Goal: Transaction & Acquisition: Book appointment/travel/reservation

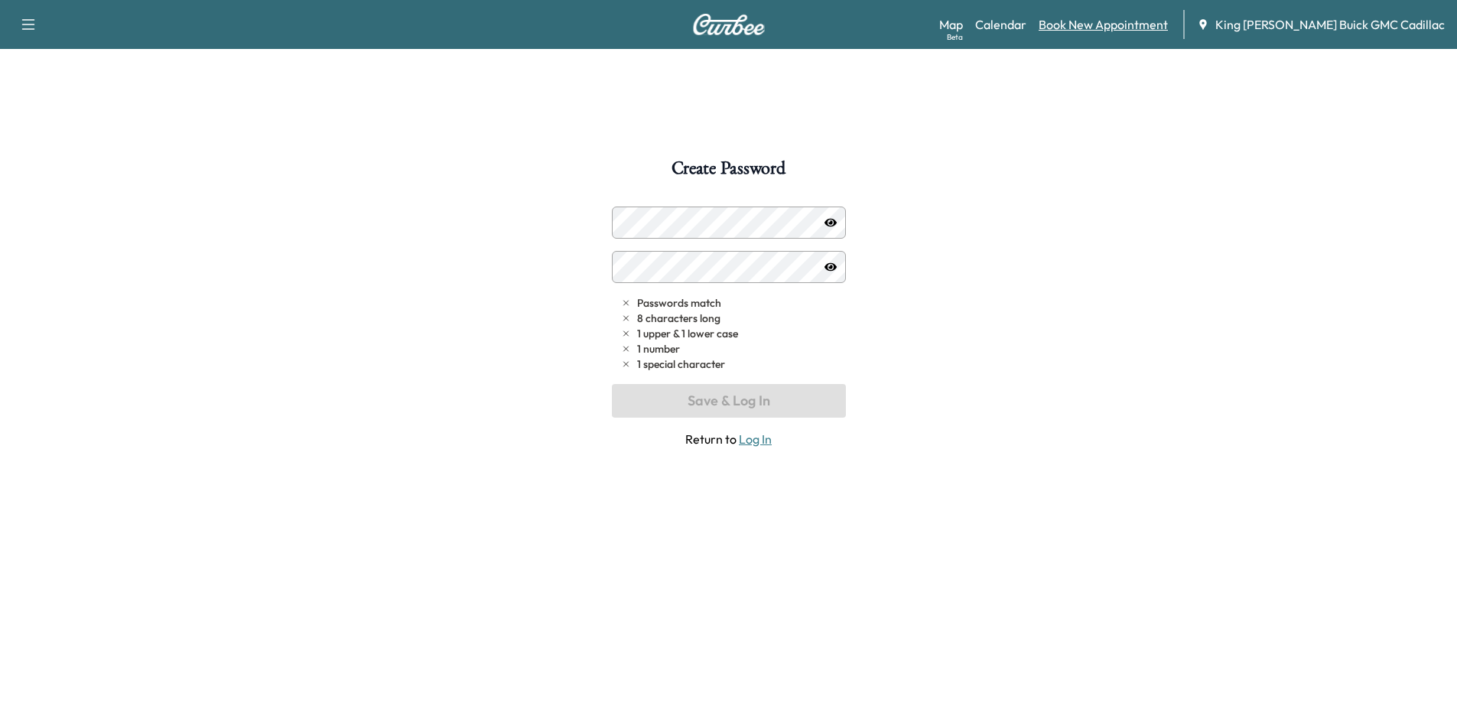
click at [934, 18] on link "Book New Appointment" at bounding box center [1103, 24] width 129 height 18
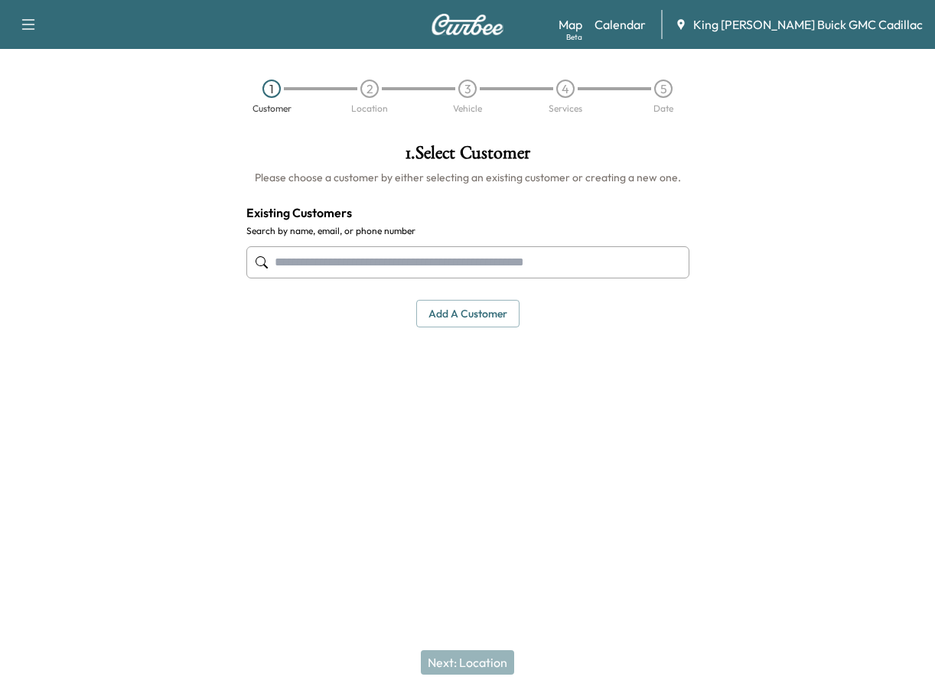
click at [408, 252] on input "text" at bounding box center [467, 262] width 443 height 32
drag, startPoint x: 460, startPoint y: 256, endPoint x: 474, endPoint y: 252, distance: 14.5
click at [460, 256] on input "text" at bounding box center [467, 262] width 443 height 32
type input "***"
click at [513, 256] on input "text" at bounding box center [467, 262] width 443 height 32
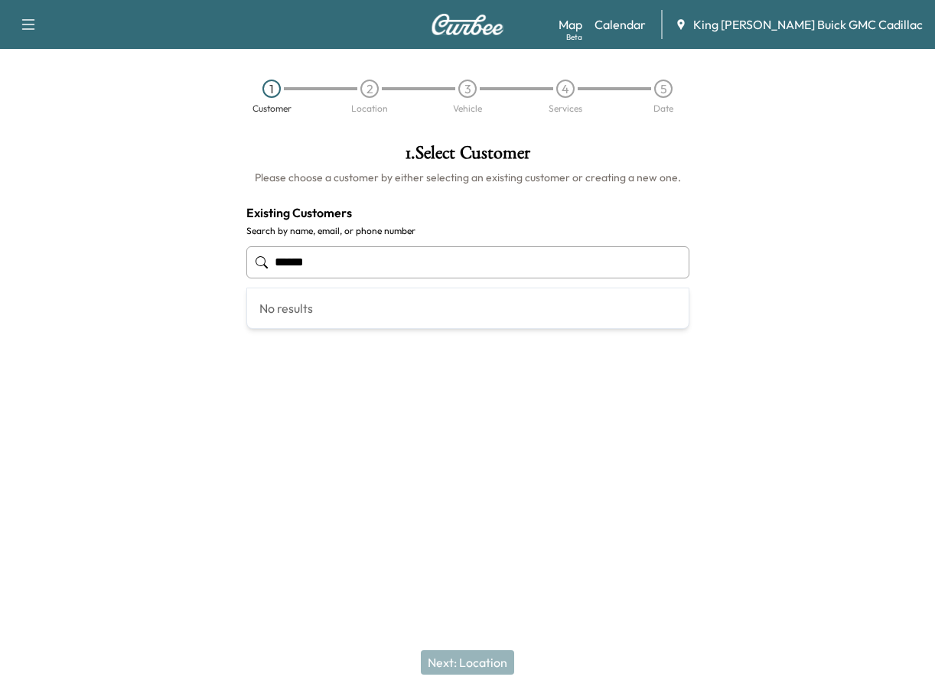
type input "******"
click at [452, 246] on input "text" at bounding box center [467, 262] width 443 height 32
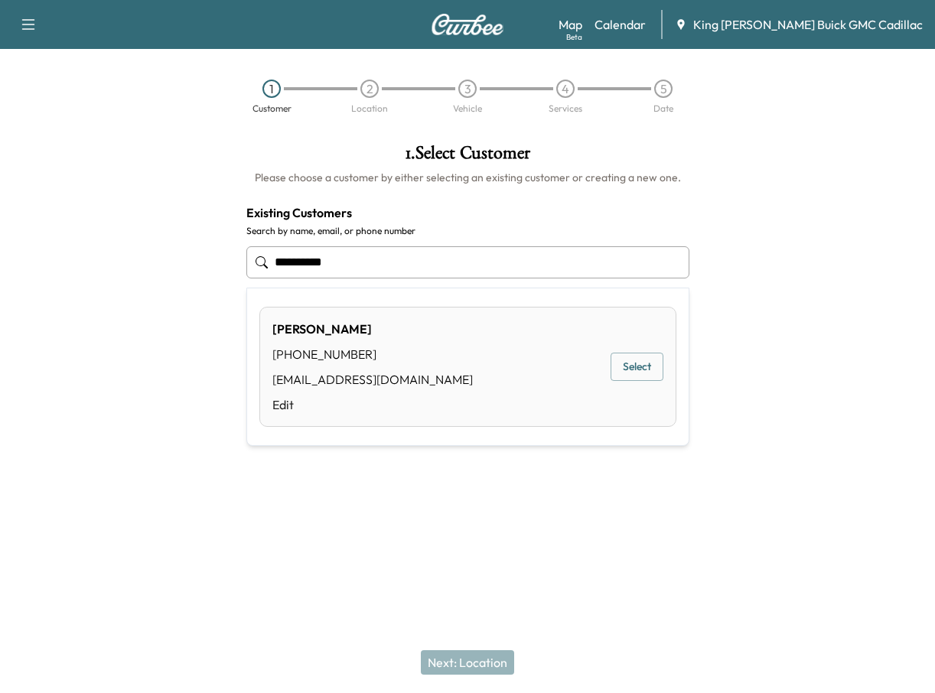
click at [630, 367] on button "Select" at bounding box center [636, 367] width 53 height 28
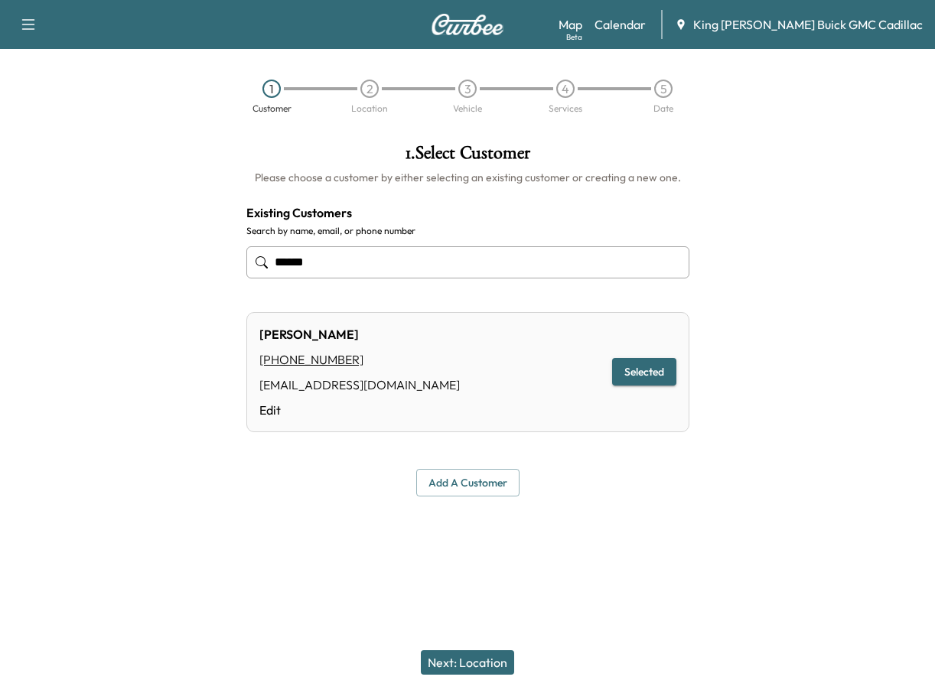
type input "*****"
click at [637, 379] on button "Selected" at bounding box center [644, 372] width 64 height 28
click at [495, 662] on button "Next: Location" at bounding box center [467, 662] width 93 height 24
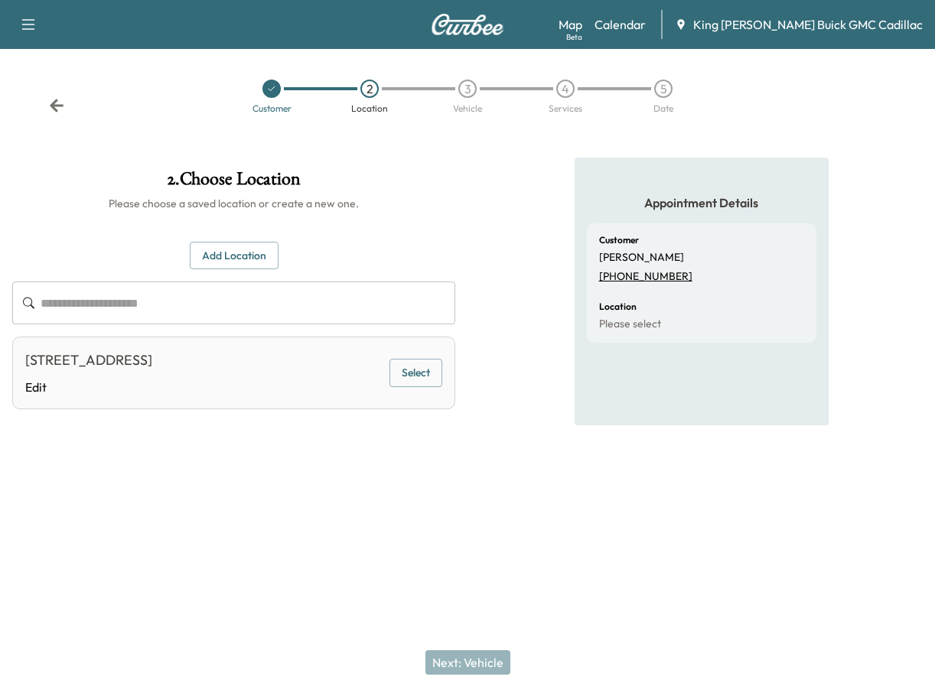
click at [411, 367] on button "Select" at bounding box center [415, 373] width 53 height 28
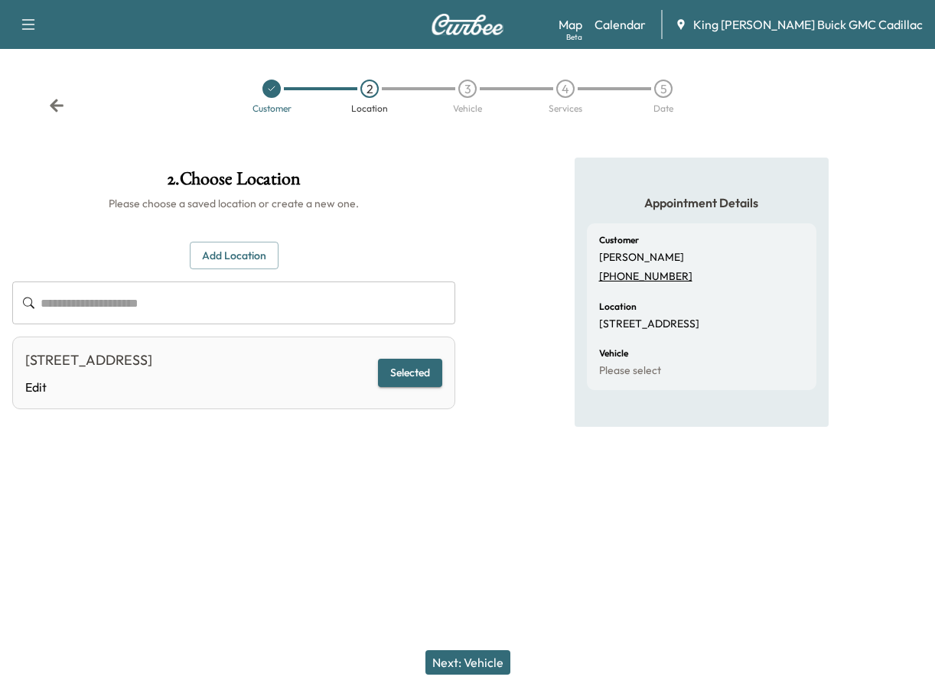
click at [489, 657] on button "Next: Vehicle" at bounding box center [467, 662] width 85 height 24
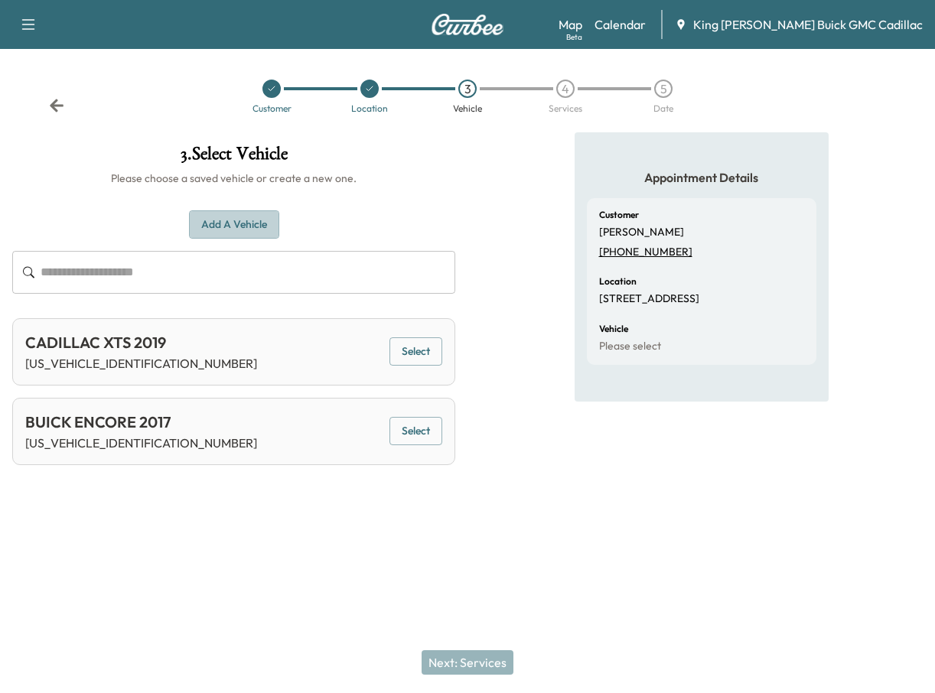
click at [226, 231] on button "Add a Vehicle" at bounding box center [234, 224] width 90 height 28
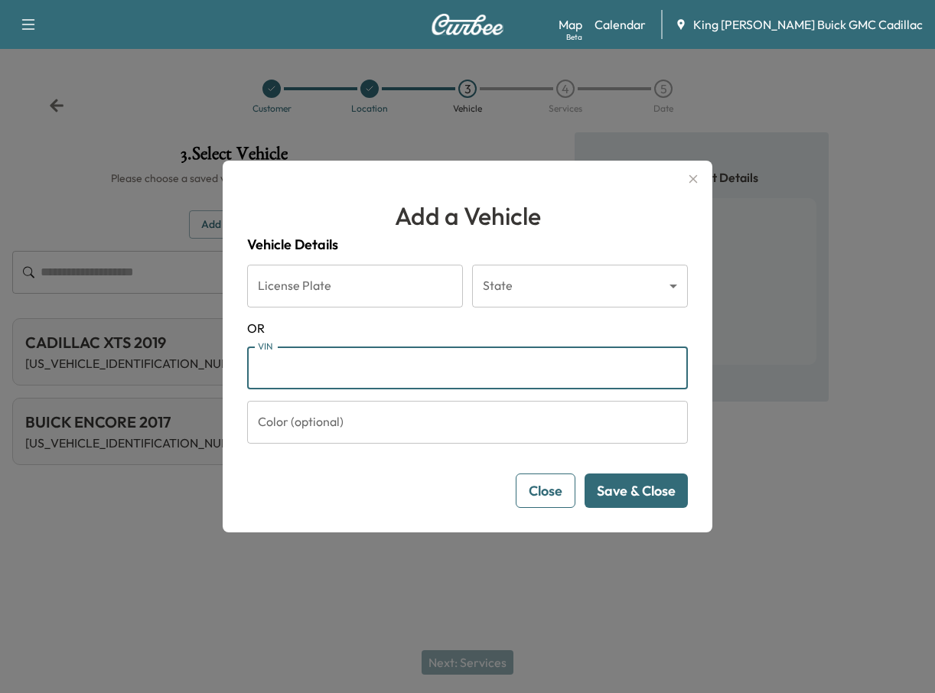
click at [384, 361] on input "VIN" at bounding box center [467, 368] width 441 height 43
paste input "**********"
type input "**********"
click at [612, 494] on button "Save & Close" at bounding box center [635, 490] width 103 height 34
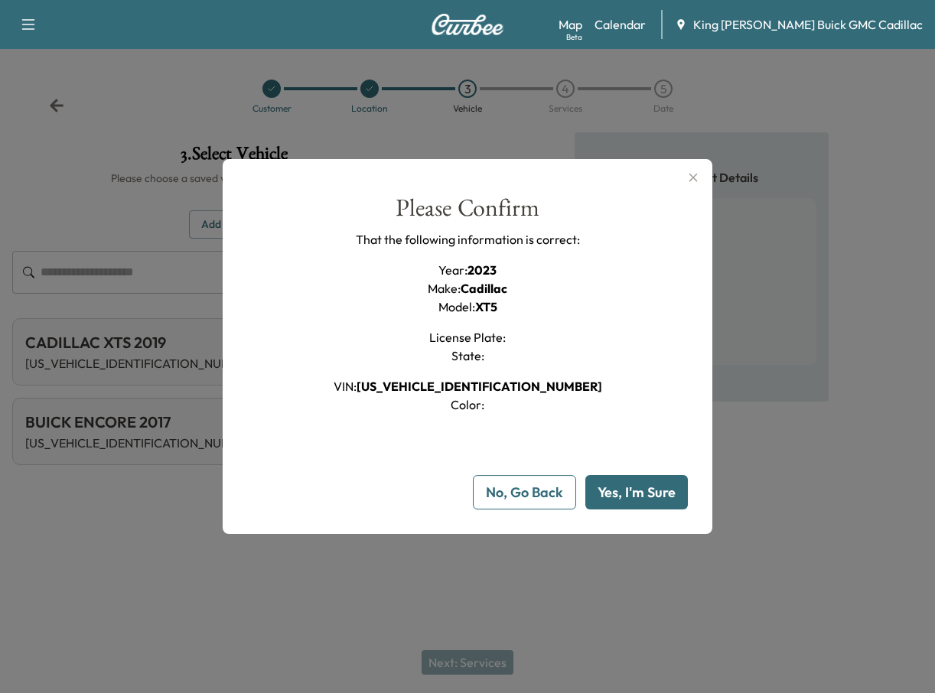
click at [609, 490] on button "Yes, I'm Sure" at bounding box center [636, 492] width 103 height 34
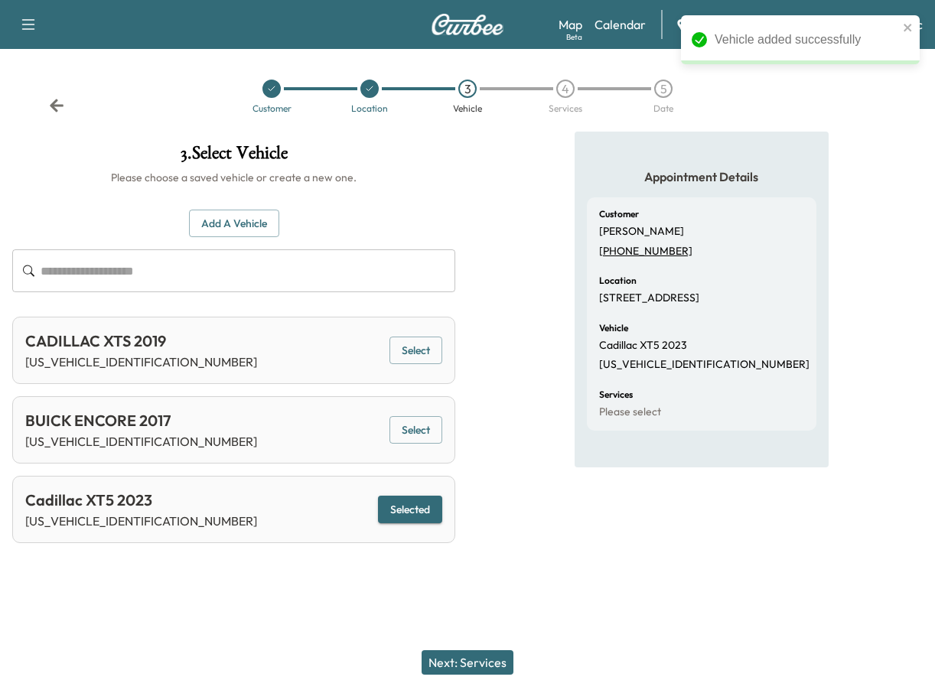
click at [503, 671] on button "Next: Services" at bounding box center [467, 662] width 92 height 24
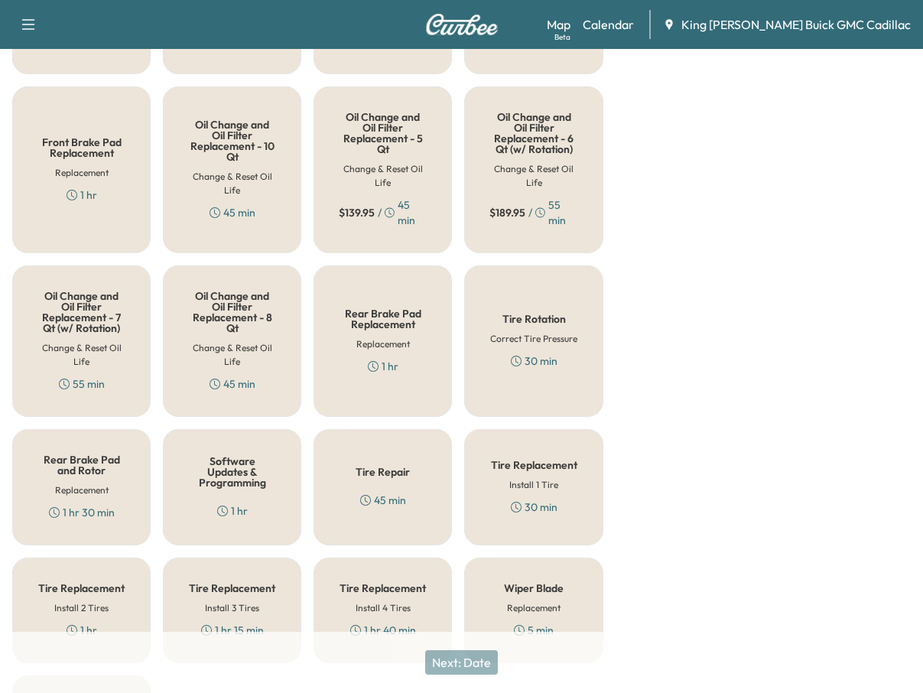
scroll to position [474, 0]
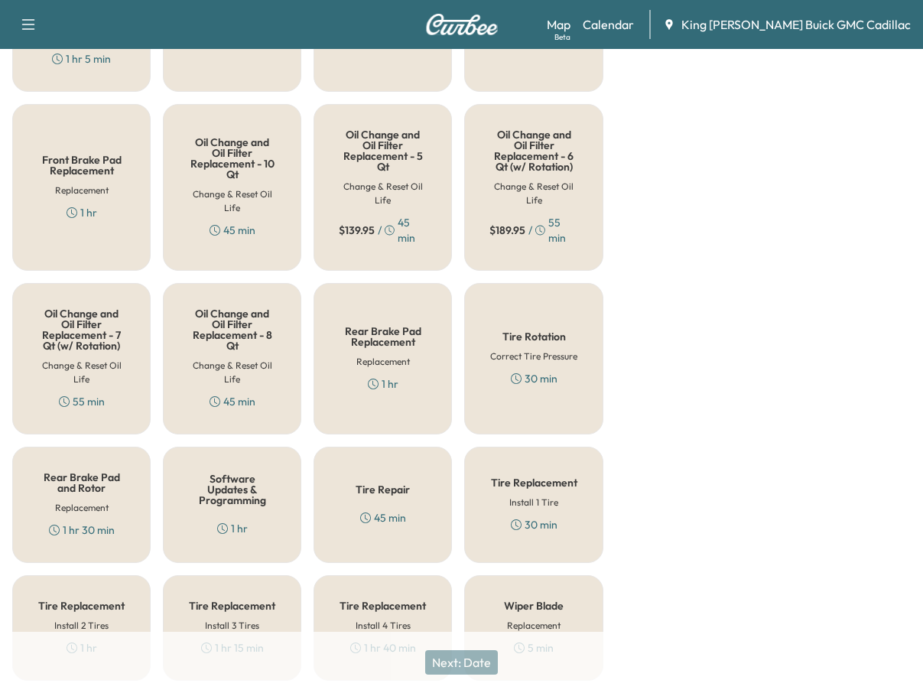
click at [104, 371] on h6 "Change & Reset Oil Life" at bounding box center [81, 373] width 88 height 28
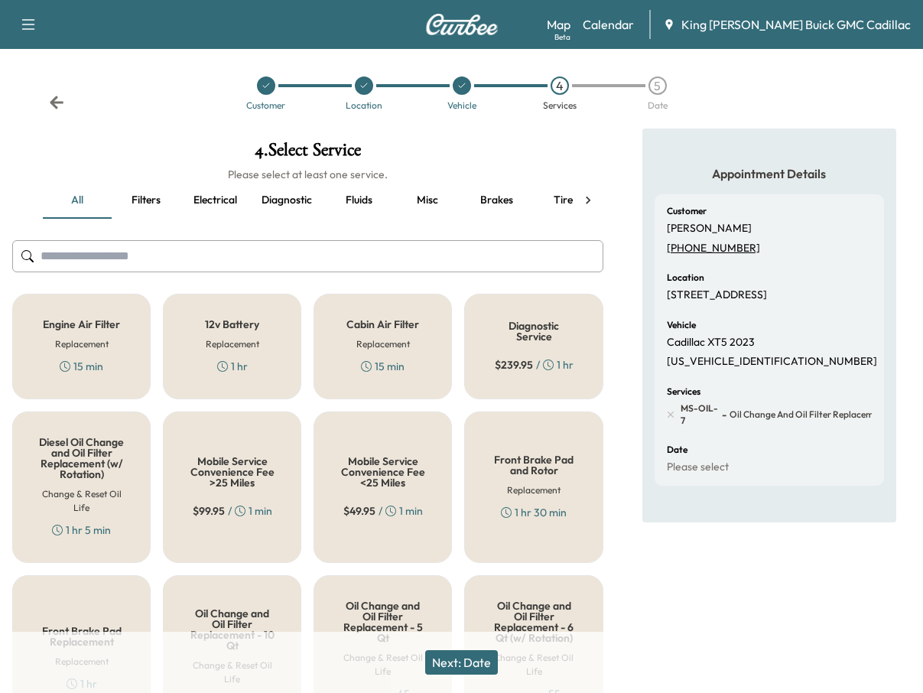
scroll to position [0, 0]
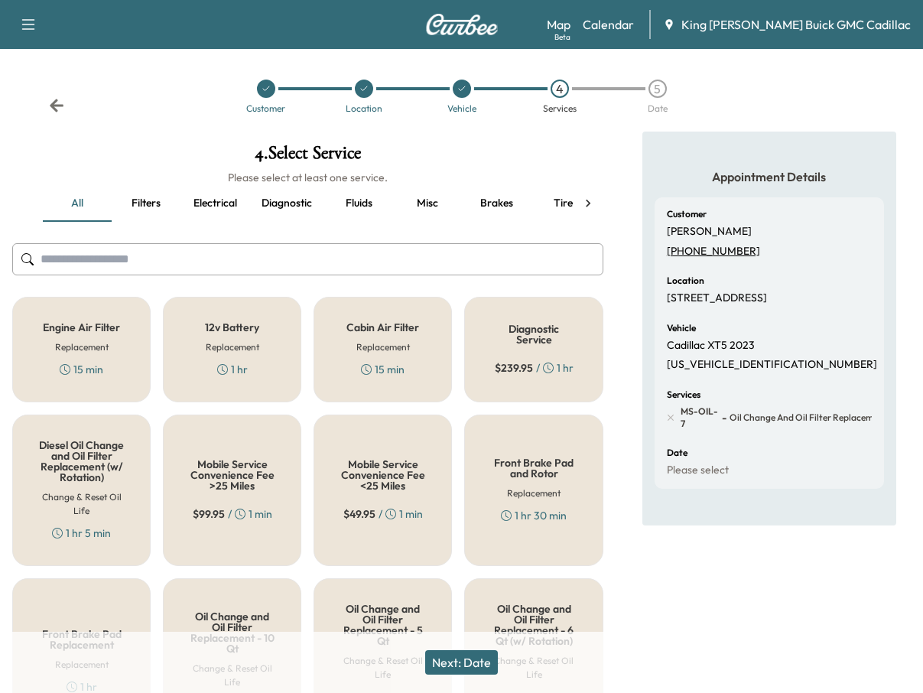
click at [429, 198] on button "Misc" at bounding box center [427, 203] width 69 height 37
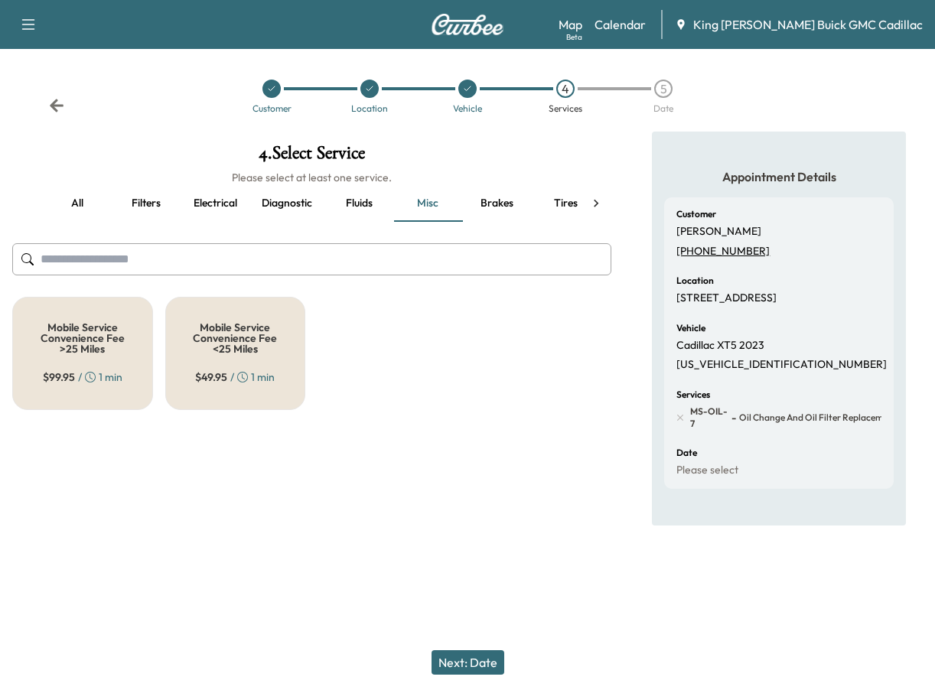
click at [201, 361] on div "Mobile Service Convenience Fee <25 Miles $ 49.95 / 1 min" at bounding box center [235, 353] width 141 height 113
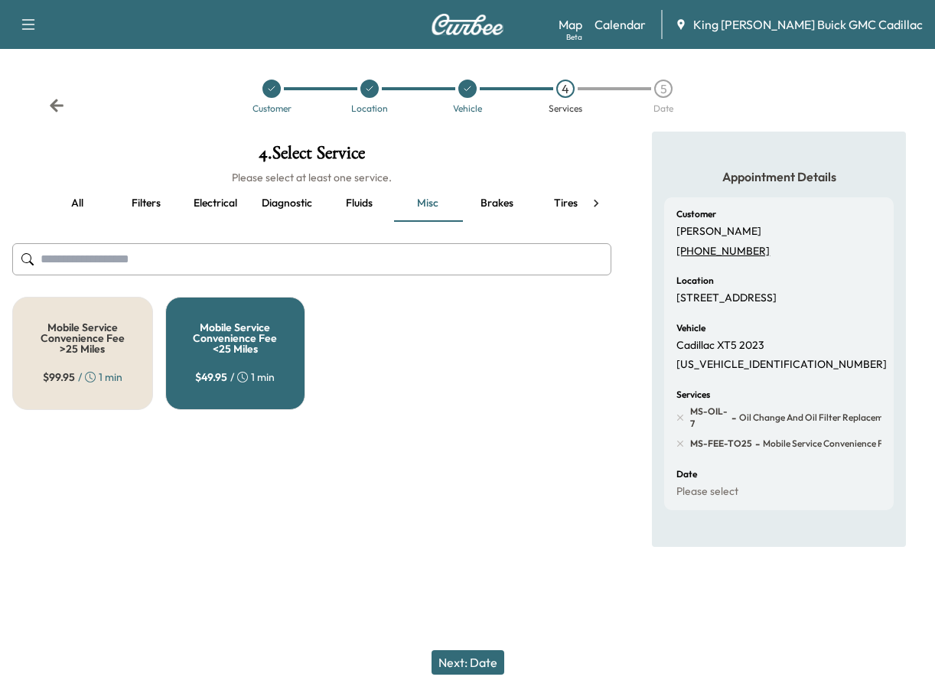
drag, startPoint x: 474, startPoint y: 407, endPoint x: 477, endPoint y: 451, distance: 44.5
click at [474, 408] on div "Mobile Service Convenience Fee >25 Miles $ 99.95 / 1 min Mobile Service Conveni…" at bounding box center [311, 353] width 599 height 113
click at [480, 659] on button "Next: Date" at bounding box center [467, 662] width 73 height 24
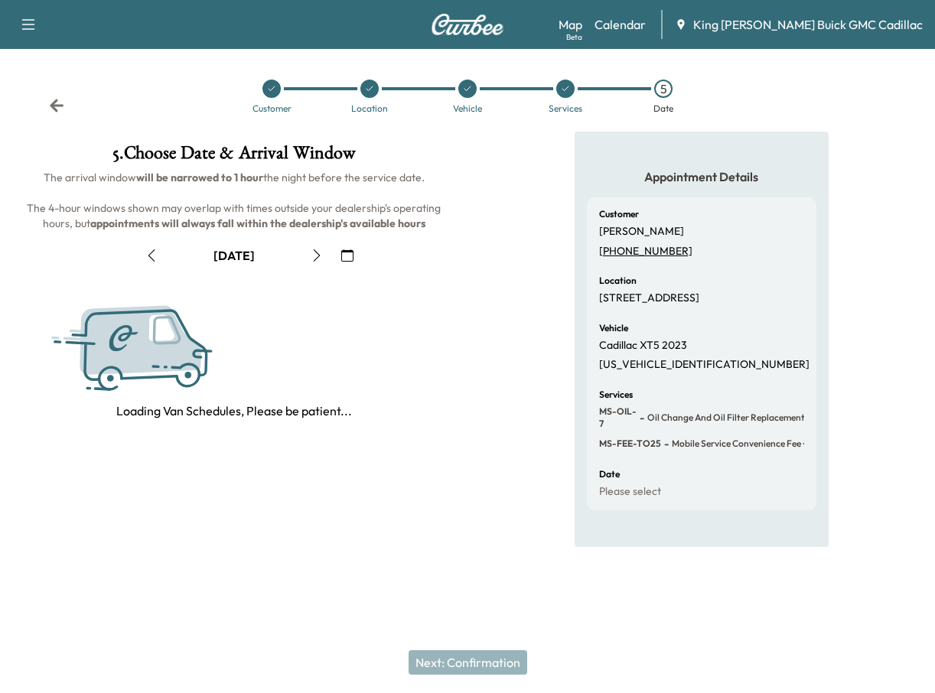
click at [316, 257] on icon "button" at bounding box center [317, 255] width 12 height 12
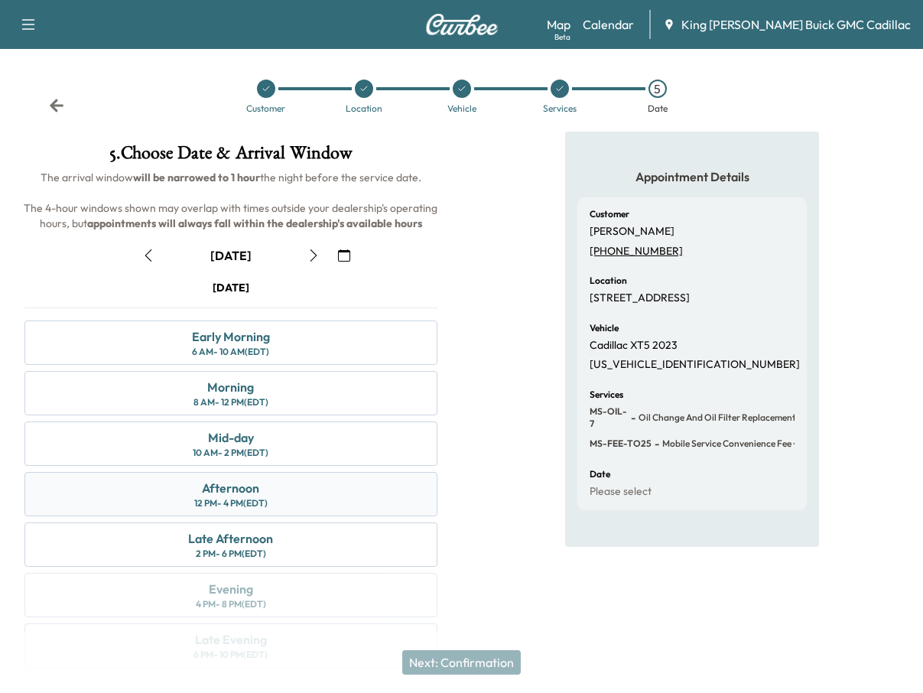
click at [295, 501] on div "Afternoon 12 PM - 4 PM (EDT)" at bounding box center [230, 494] width 413 height 44
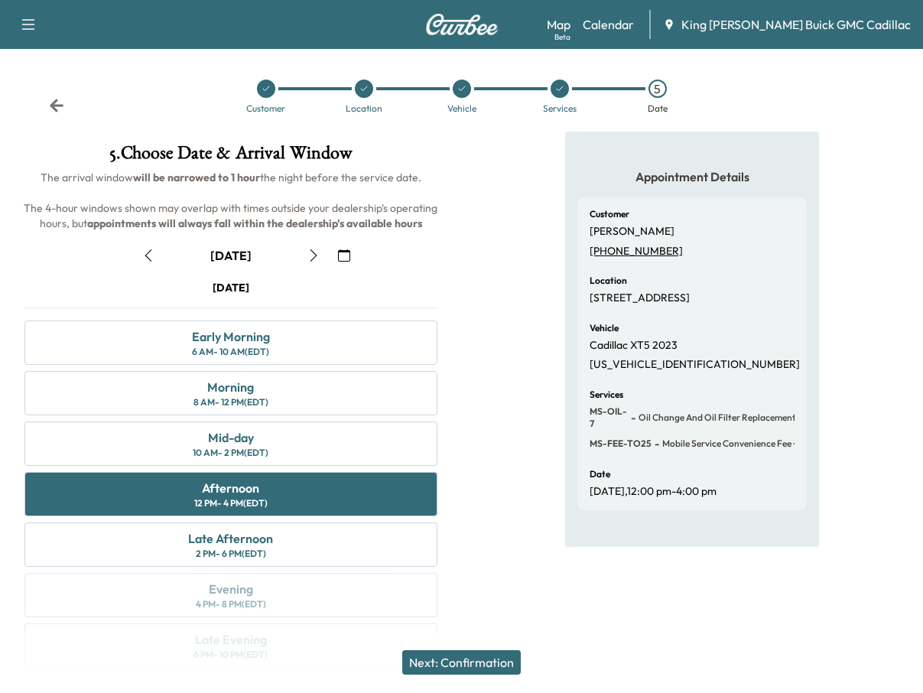
click at [436, 665] on button "Next: Confirmation" at bounding box center [461, 662] width 119 height 24
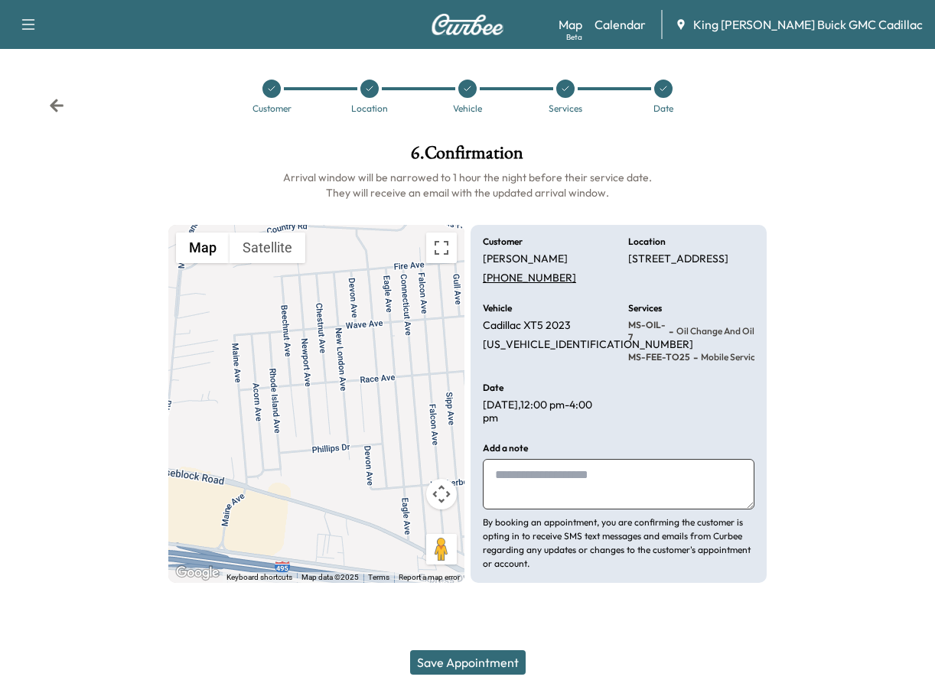
click at [506, 501] on textarea at bounding box center [619, 484] width 272 height 50
click at [477, 665] on button "Save Appointment" at bounding box center [468, 662] width 116 height 24
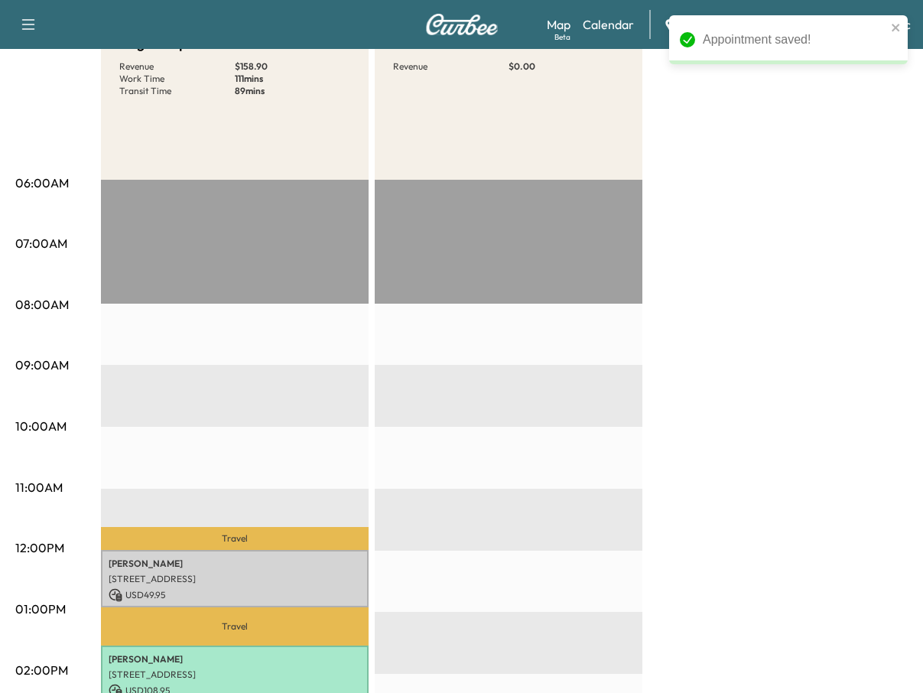
scroll to position [306, 0]
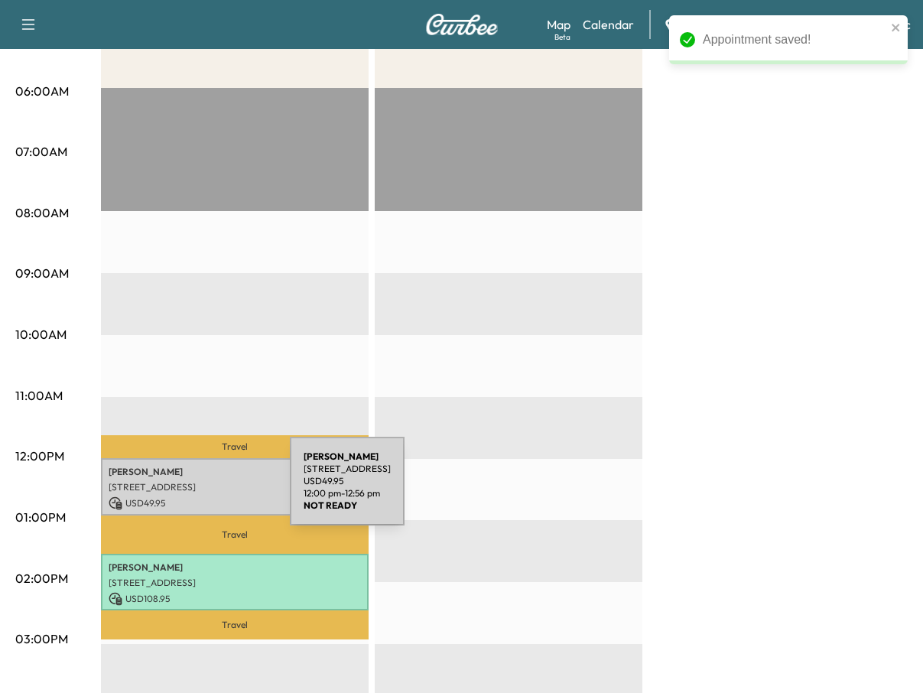
click at [175, 490] on div "[PERSON_NAME] [STREET_ADDRESS] USD 49.95 12:00 pm - 12:56 pm" at bounding box center [235, 486] width 268 height 57
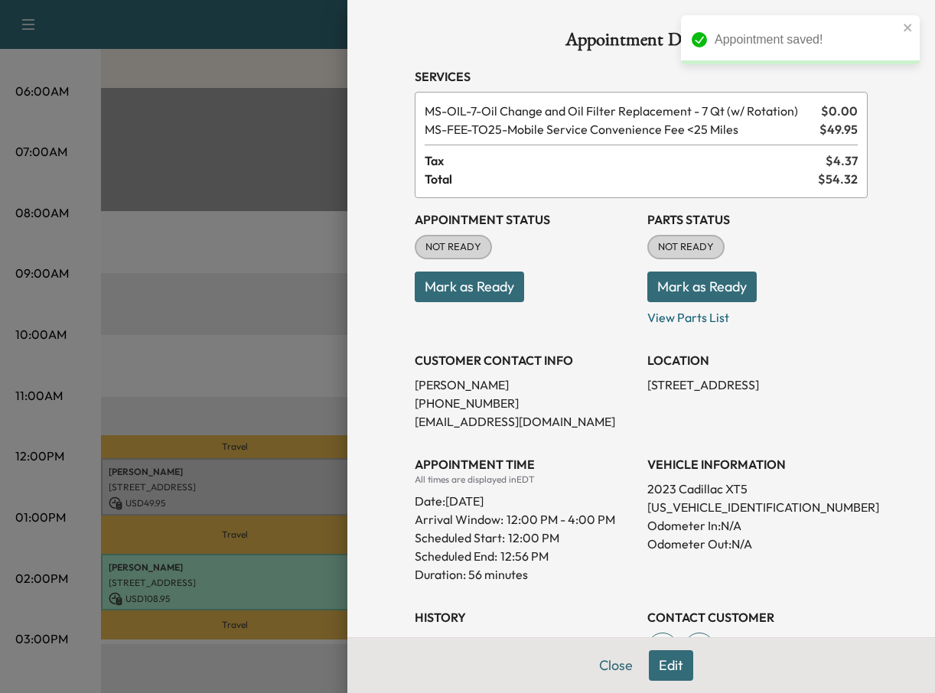
click at [444, 296] on button "Mark as Ready" at bounding box center [469, 287] width 109 height 31
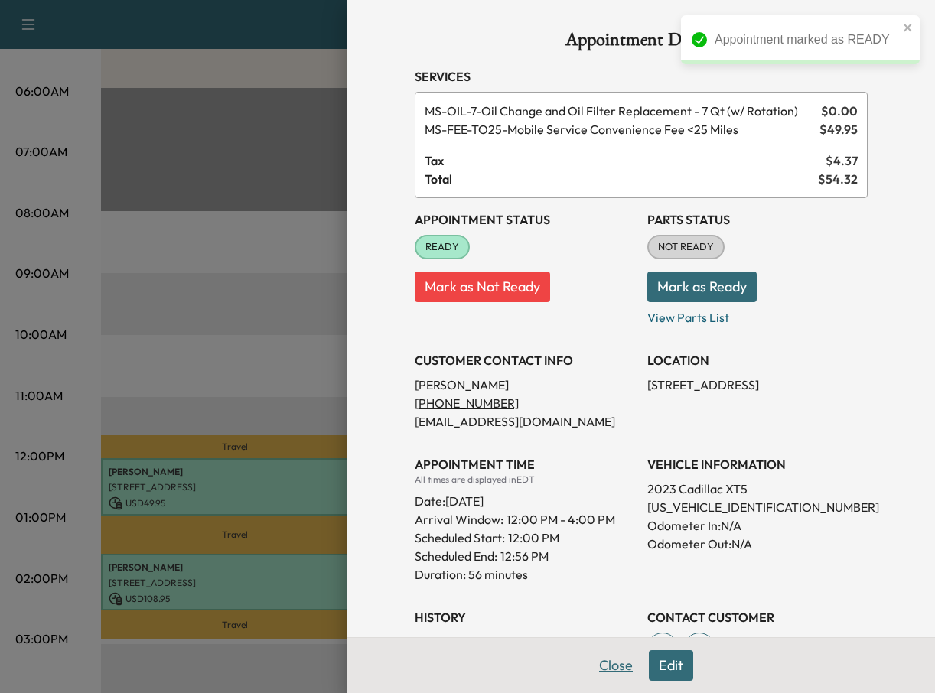
click at [606, 669] on button "Close" at bounding box center [616, 665] width 54 height 31
